Goal: Transaction & Acquisition: Purchase product/service

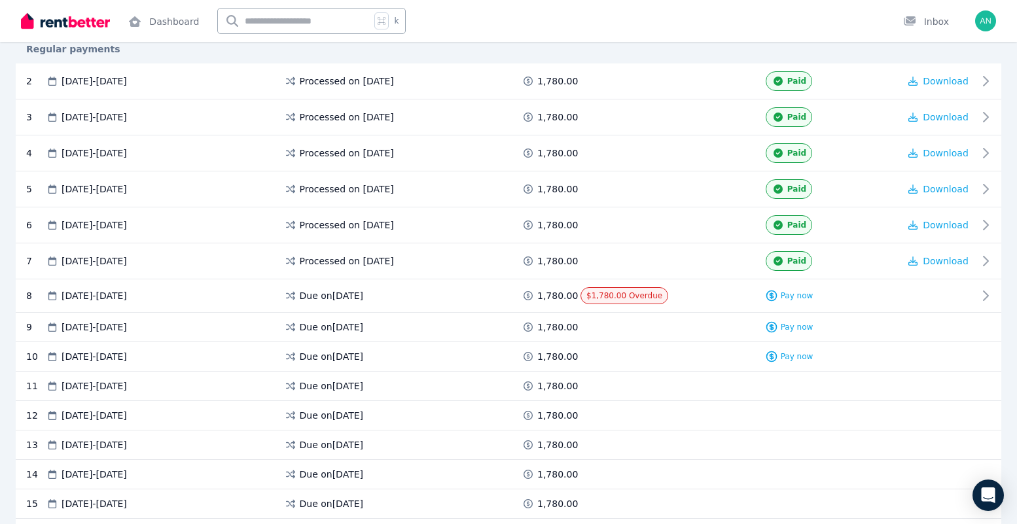
scroll to position [355, 0]
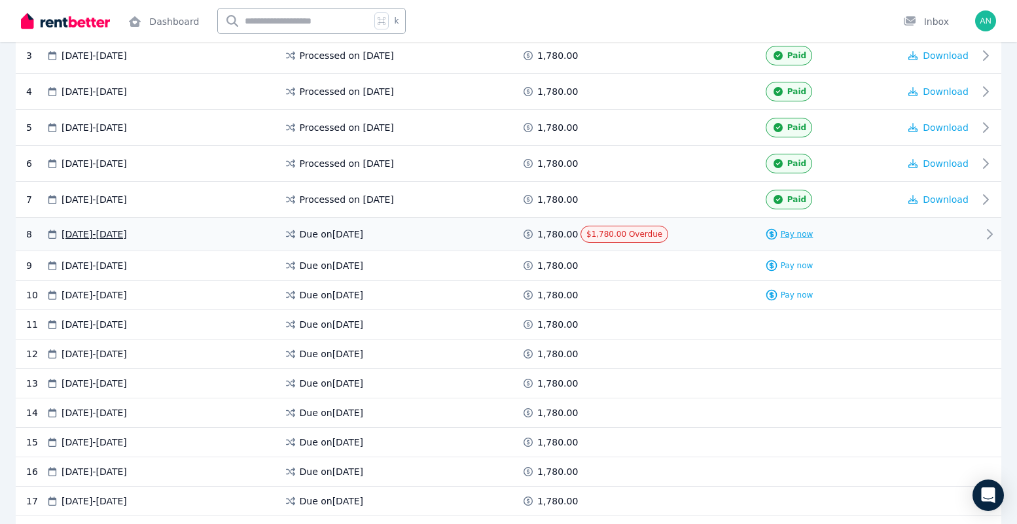
click at [796, 230] on span "Pay now" at bounding box center [797, 234] width 33 height 10
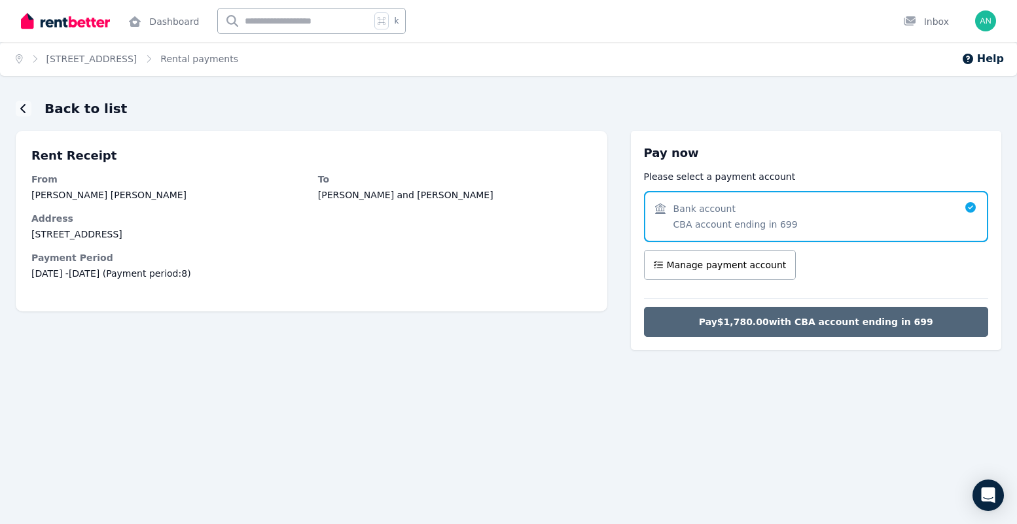
click at [770, 321] on span "Pay $1,780.00 with CBA account ending in 699" at bounding box center [816, 321] width 234 height 13
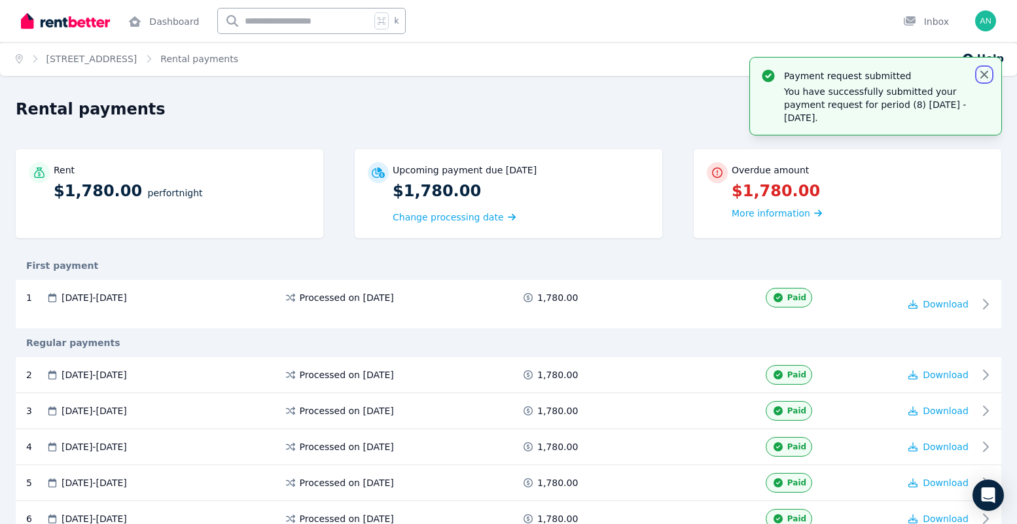
click at [984, 76] on icon "button" at bounding box center [984, 74] width 13 height 13
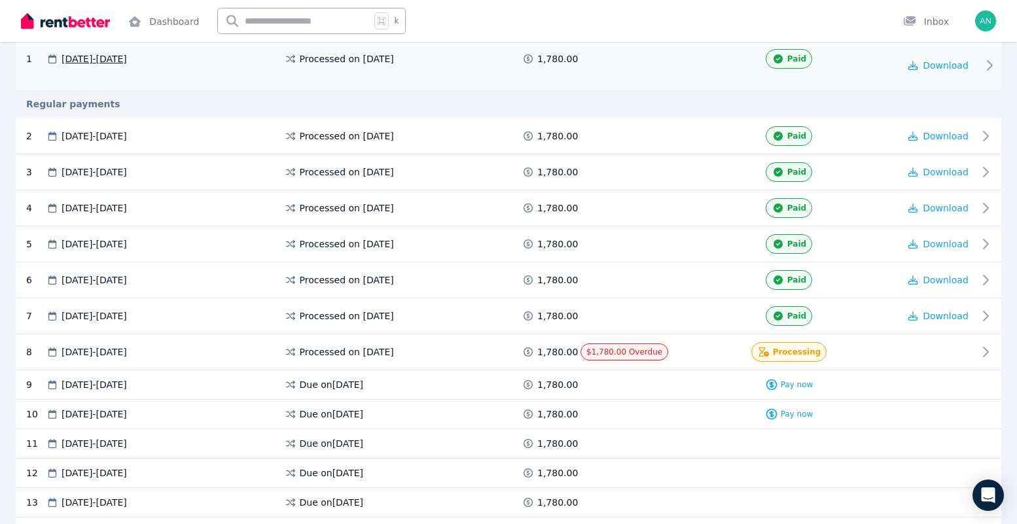
scroll to position [224, 0]
